Goal: Navigation & Orientation: Find specific page/section

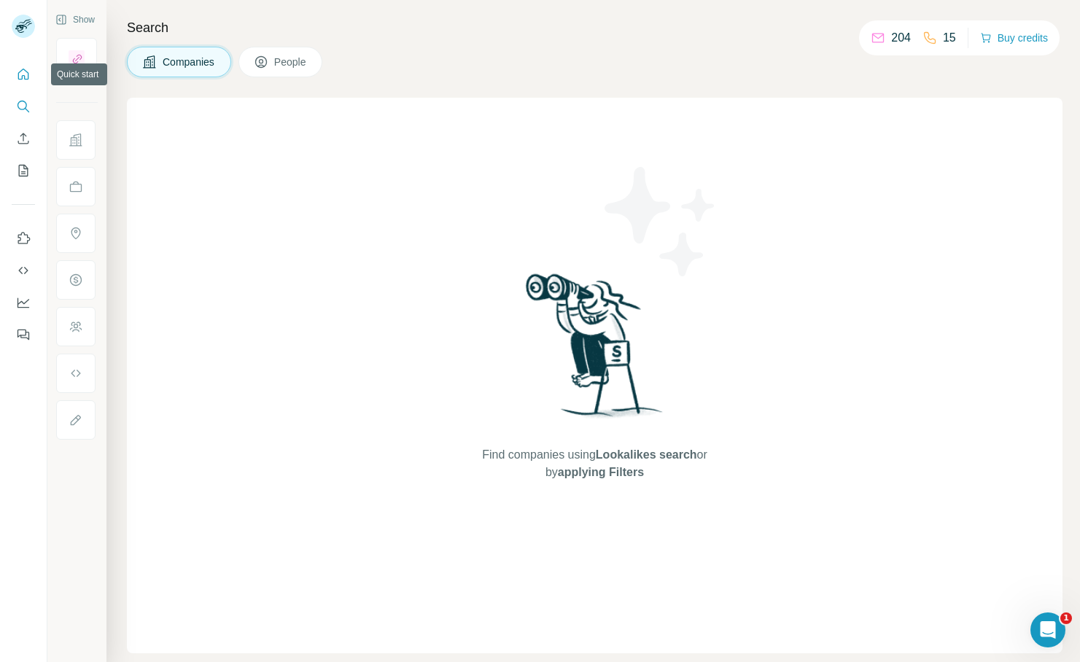
click at [22, 74] on icon "Quick start" at bounding box center [23, 74] width 15 height 15
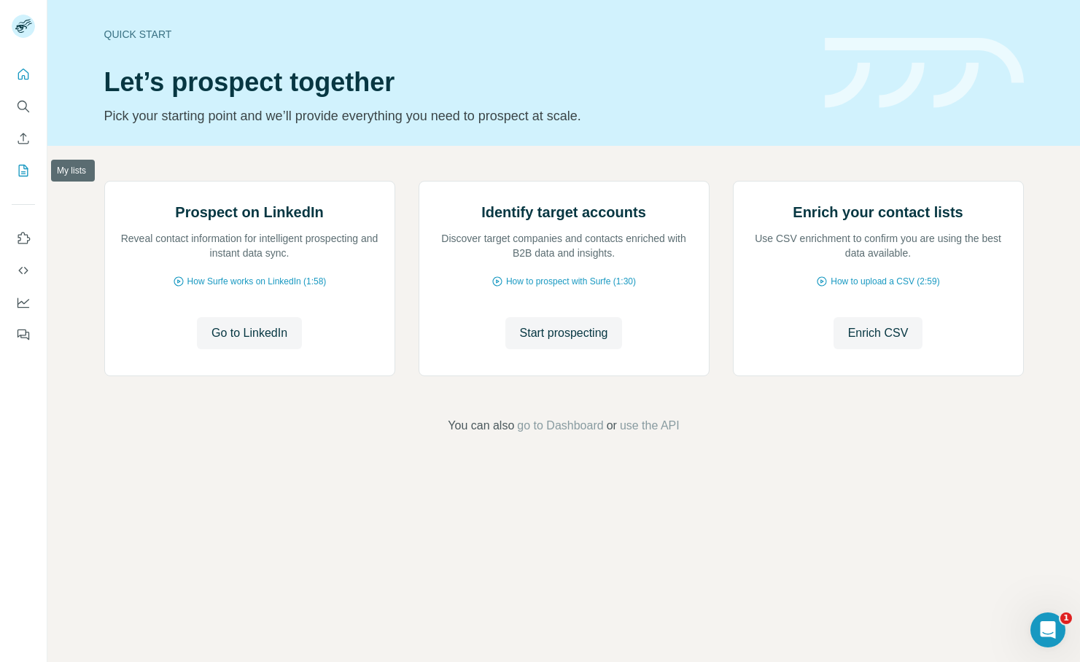
click at [23, 166] on icon "My lists" at bounding box center [24, 169] width 7 height 9
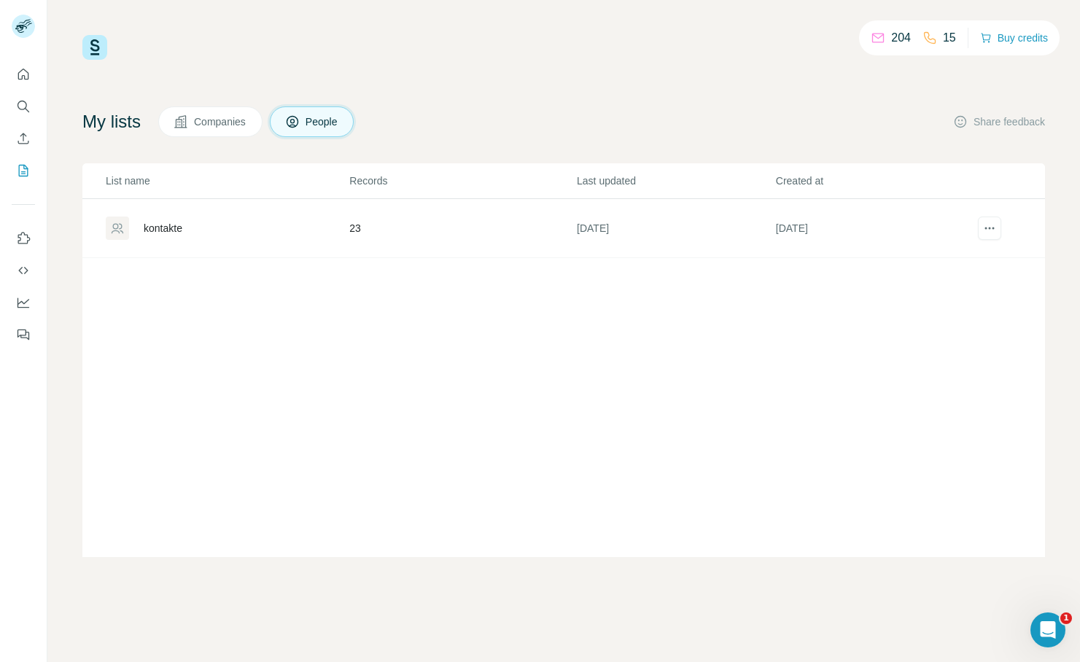
click at [174, 225] on div "kontakte" at bounding box center [163, 228] width 39 height 15
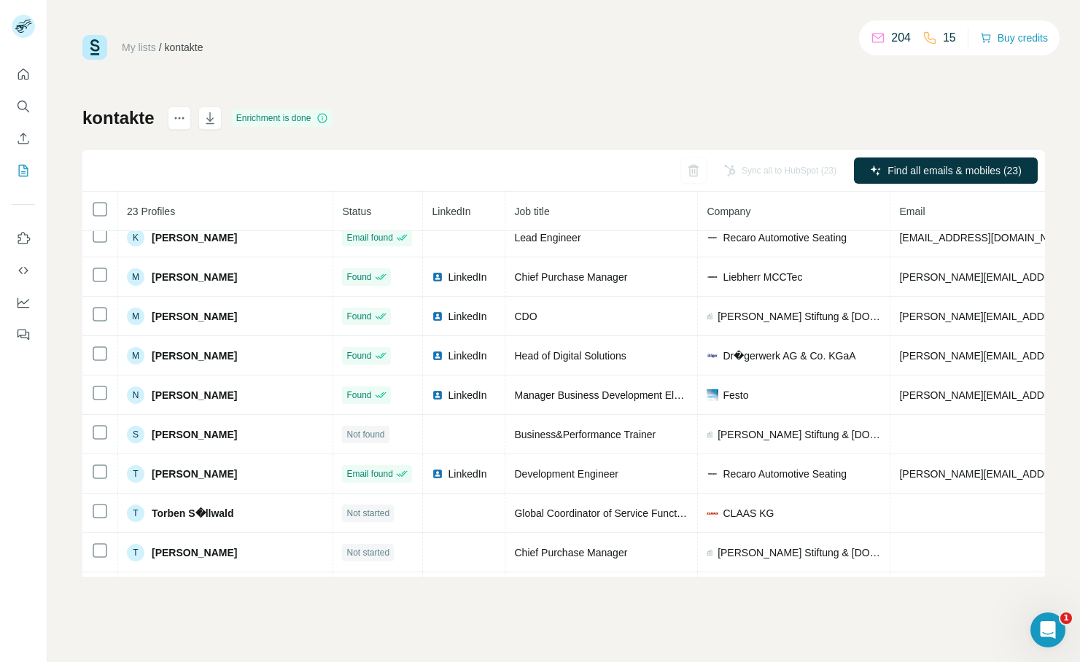
scroll to position [560, 0]
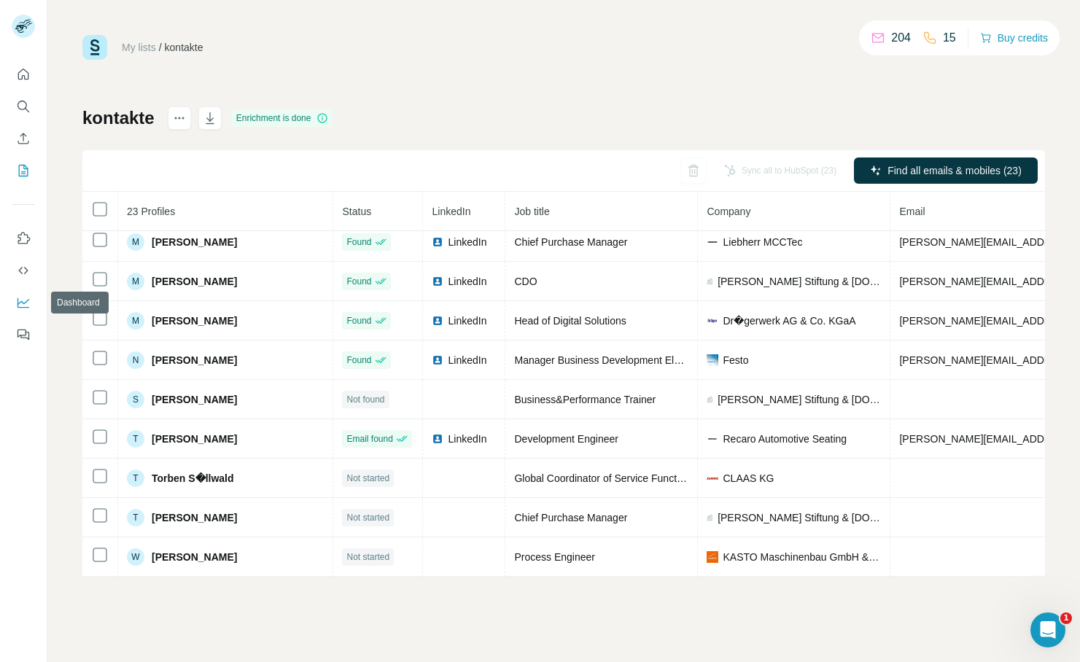
click at [21, 307] on icon "Dashboard" at bounding box center [24, 303] width 12 height 10
